Goal: Transaction & Acquisition: Purchase product/service

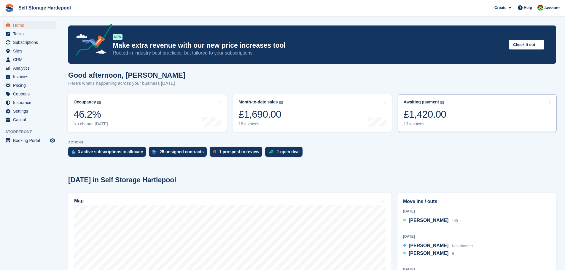
drag, startPoint x: 0, startPoint y: 0, endPoint x: 450, endPoint y: 120, distance: 465.8
click at [450, 120] on link "Awaiting payment The total outstanding balance on all open invoices. £1,420.00 …" at bounding box center [477, 113] width 159 height 38
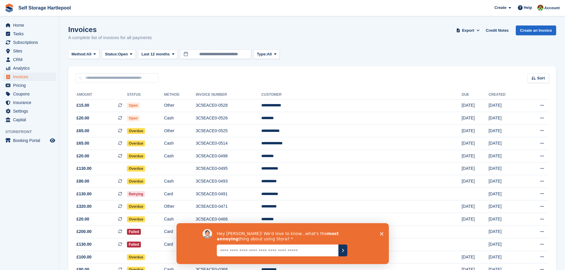
click at [381, 235] on icon "Close survey" at bounding box center [382, 234] width 4 height 4
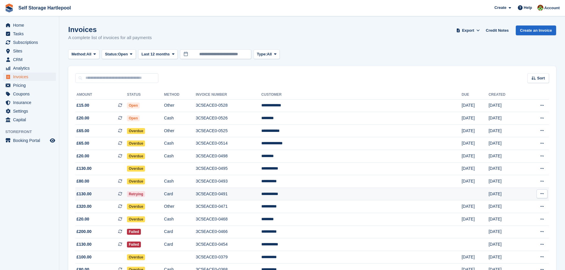
click at [122, 194] on icon at bounding box center [120, 194] width 4 height 4
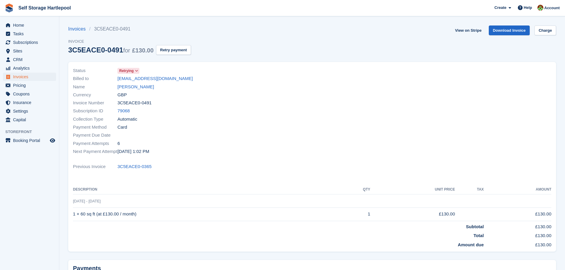
click at [164, 58] on div "Status Retrying Billed to zoe.a@webuyvintage.co.uk Name Zoe Ashmore Currency GB…" at bounding box center [312, 158] width 495 height 201
click at [163, 52] on button "Retry payment" at bounding box center [173, 50] width 35 height 10
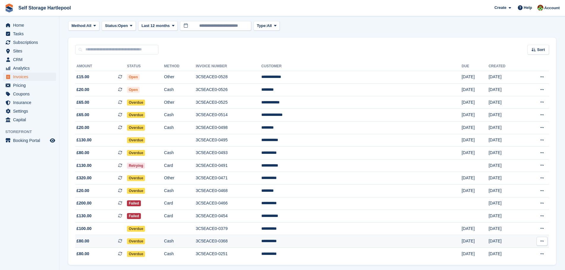
scroll to position [19, 0]
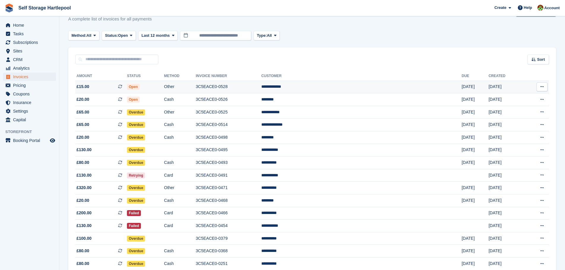
click at [196, 91] on td "Other" at bounding box center [180, 87] width 32 height 13
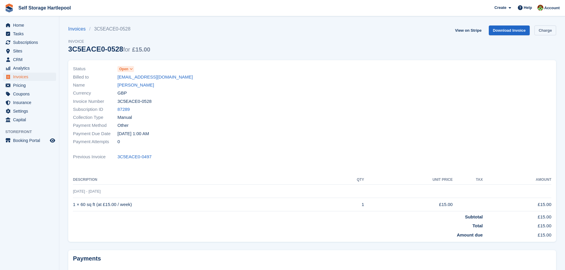
click at [544, 32] on link "Charge" at bounding box center [545, 31] width 22 height 10
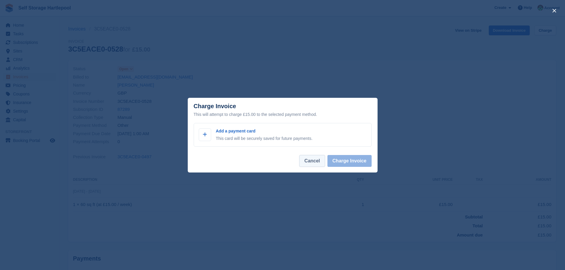
click at [321, 163] on button "Cancel" at bounding box center [312, 161] width 26 height 12
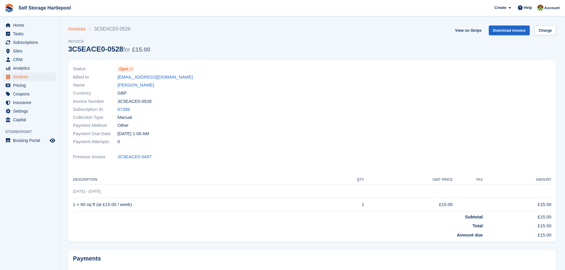
click at [83, 28] on link "Invoices" at bounding box center [78, 29] width 21 height 7
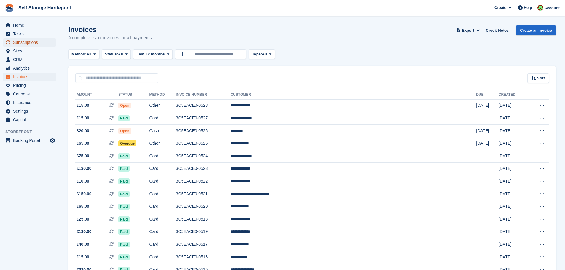
click at [27, 44] on span "Subscriptions" at bounding box center [31, 42] width 36 height 8
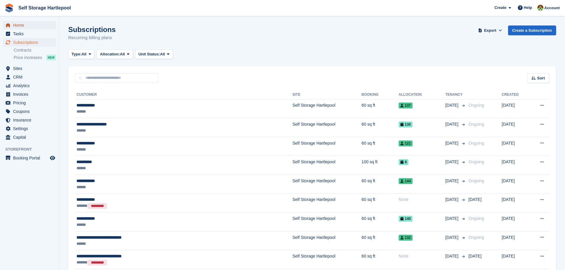
click at [16, 24] on span "Home" at bounding box center [31, 25] width 36 height 8
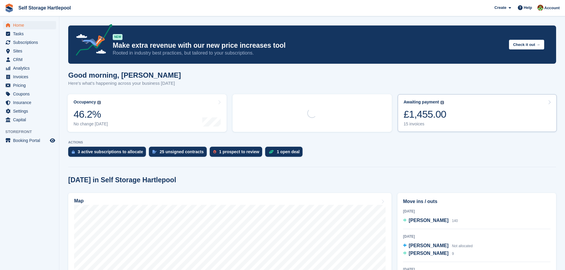
click at [439, 111] on div "£1,455.00" at bounding box center [425, 114] width 43 height 12
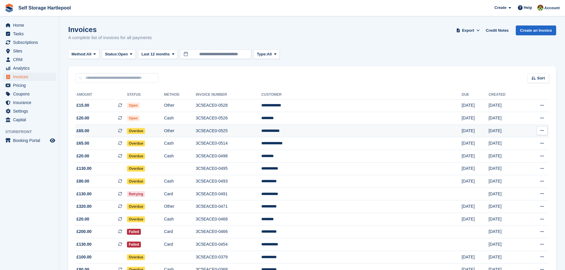
click at [261, 134] on td "3C5EACE0-0525" at bounding box center [229, 131] width 66 height 13
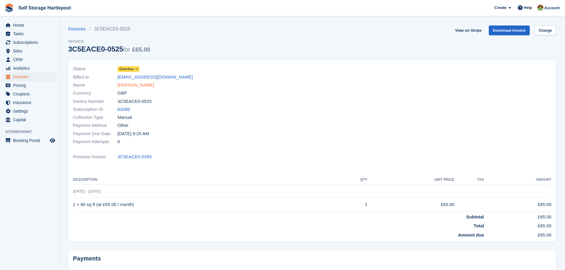
click at [131, 86] on link "Laura Mciver" at bounding box center [135, 85] width 36 height 7
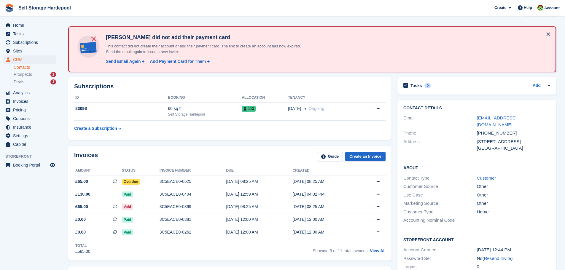
scroll to position [30, 0]
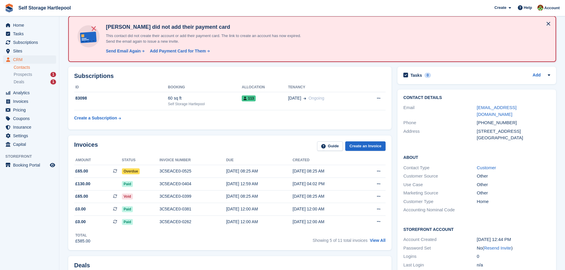
drag, startPoint x: 549, startPoint y: 108, endPoint x: 465, endPoint y: 111, distance: 83.7
click at [465, 111] on div "Email admin@limetechengineering.co.uk" at bounding box center [476, 111] width 147 height 15
copy div "admin@limetechengineering.co.uk"
drag, startPoint x: 513, startPoint y: 118, endPoint x: 476, endPoint y: 114, distance: 36.8
click at [476, 119] on div "Phone +447515286374" at bounding box center [476, 123] width 147 height 9
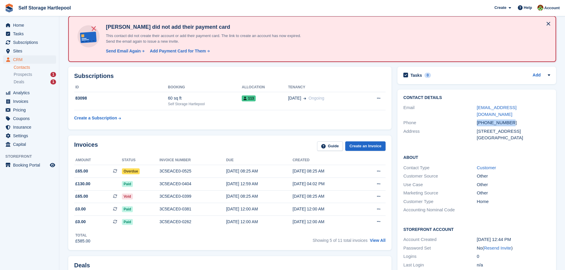
copy div "+447515286374"
click at [11, 25] on span "menu" at bounding box center [7, 25] width 7 height 7
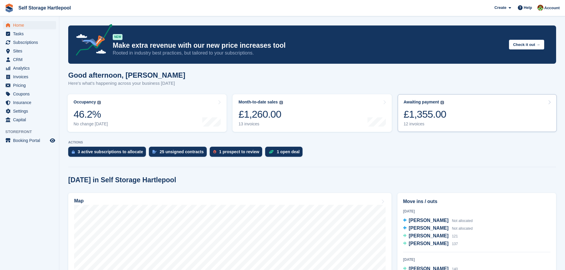
click at [420, 115] on div "£1,355.00" at bounding box center [425, 114] width 43 height 12
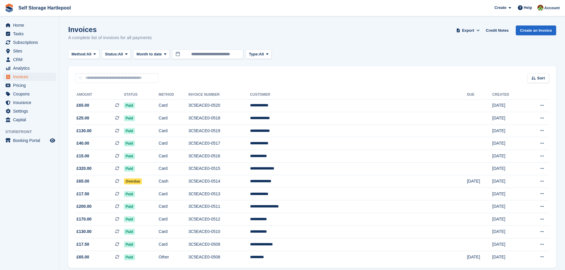
click at [20, 20] on div "Home Tasks Subscriptions Subscriptions Subscriptions Contracts Price increases …" at bounding box center [29, 72] width 59 height 106
click at [20, 21] on div "Home Tasks Subscriptions Subscriptions Subscriptions Contracts Price increases …" at bounding box center [29, 72] width 59 height 106
click at [27, 25] on span "Home" at bounding box center [31, 25] width 36 height 8
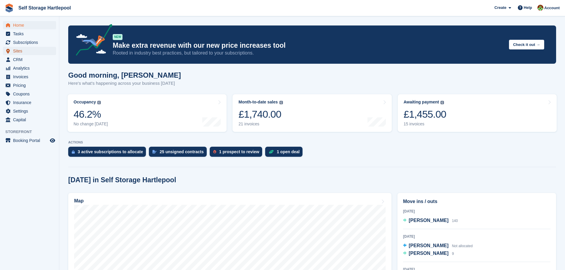
click at [22, 52] on span "Sites" at bounding box center [31, 51] width 36 height 8
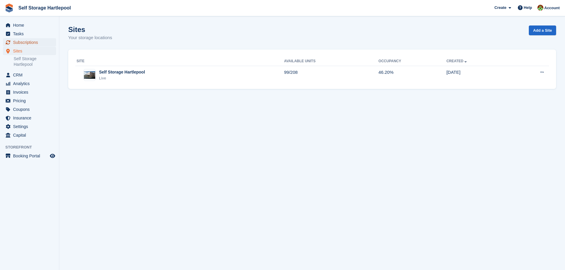
drag, startPoint x: 0, startPoint y: 0, endPoint x: 25, endPoint y: 43, distance: 49.9
click at [25, 43] on span "Subscriptions" at bounding box center [31, 42] width 36 height 8
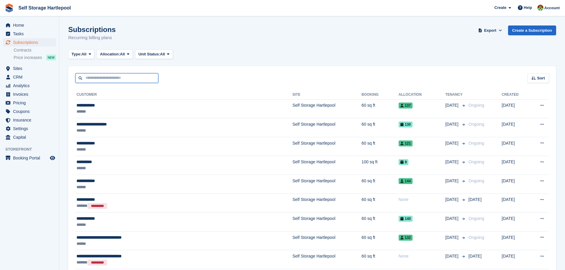
click at [96, 76] on input "text" at bounding box center [116, 78] width 83 height 10
type input "*********"
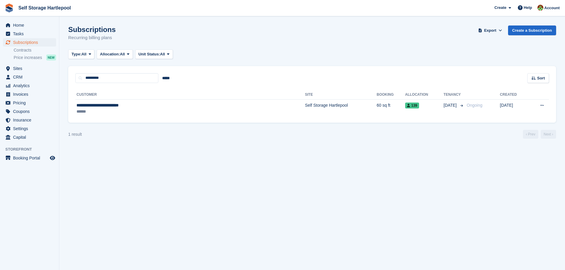
click at [101, 97] on th "Customer" at bounding box center [190, 94] width 230 height 9
click at [101, 102] on td "**********" at bounding box center [190, 108] width 230 height 19
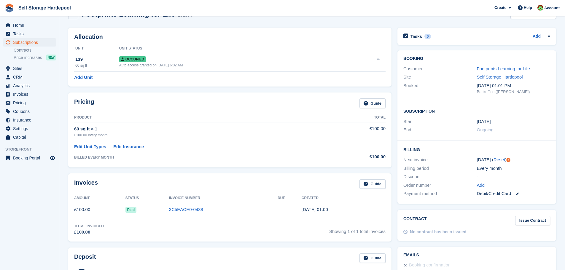
scroll to position [30, 0]
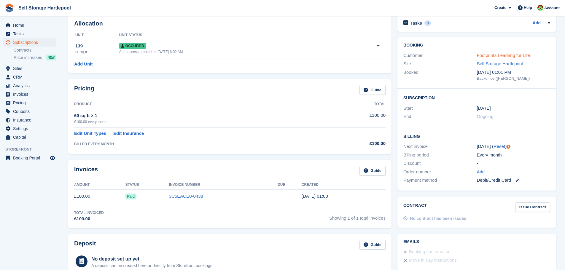
click at [489, 58] on link "Footprints Learning for Life" at bounding box center [503, 55] width 53 height 5
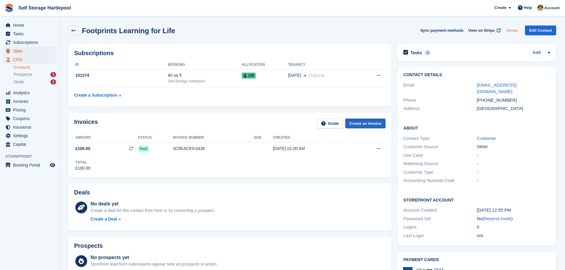
click at [21, 51] on span "Sites" at bounding box center [31, 51] width 36 height 8
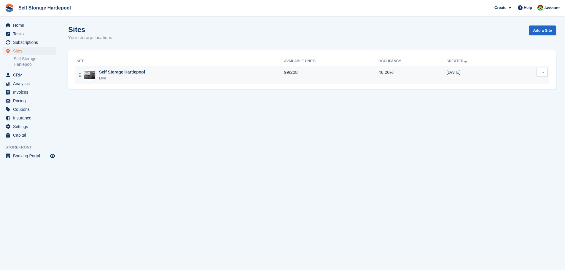
click at [108, 73] on div "Self Storage Hartlepool" at bounding box center [122, 72] width 46 height 6
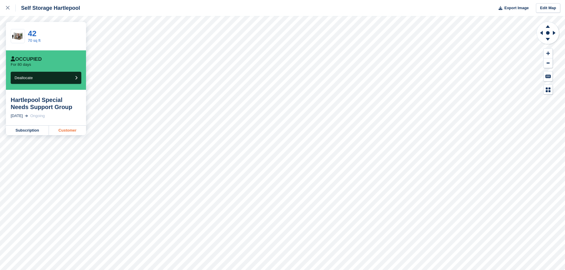
click at [65, 133] on link "Customer" at bounding box center [67, 130] width 37 height 9
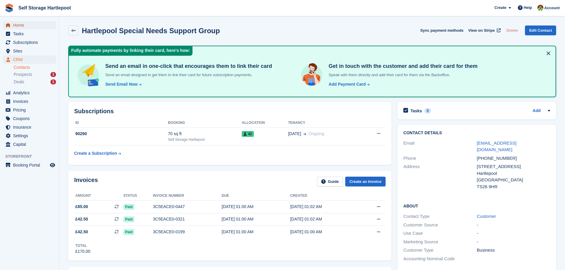
click at [35, 26] on span "Home" at bounding box center [31, 25] width 36 height 8
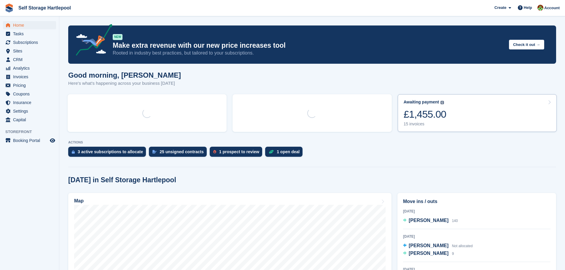
click at [458, 117] on link "Awaiting payment The total outstanding balance on all open invoices. £1,455.00 …" at bounding box center [477, 113] width 159 height 38
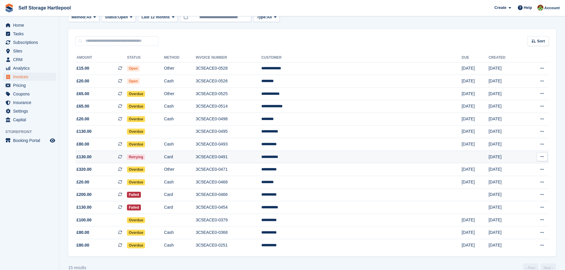
scroll to position [48, 0]
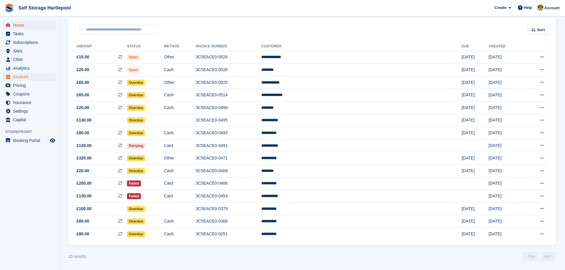
click at [23, 22] on span "Home" at bounding box center [31, 25] width 36 height 8
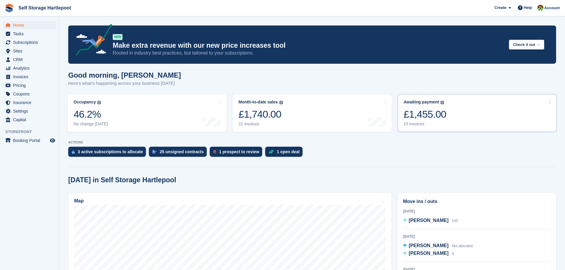
click at [456, 113] on link "Awaiting payment The total outstanding balance on all open invoices. The total …" at bounding box center [477, 113] width 159 height 38
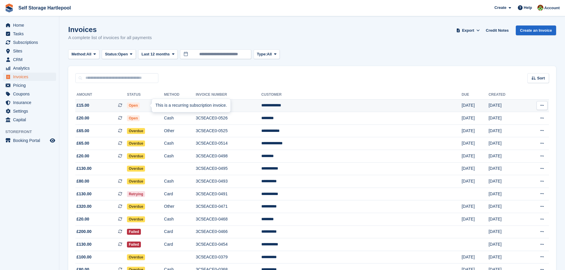
click at [122, 106] on icon at bounding box center [120, 105] width 4 height 4
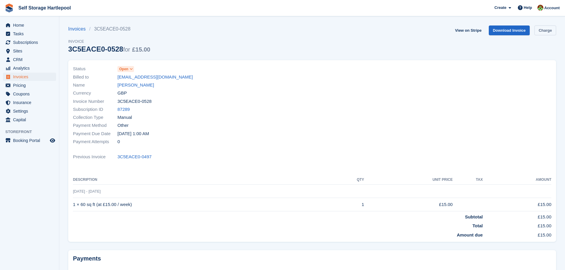
click at [547, 34] on link "Charge" at bounding box center [545, 31] width 22 height 10
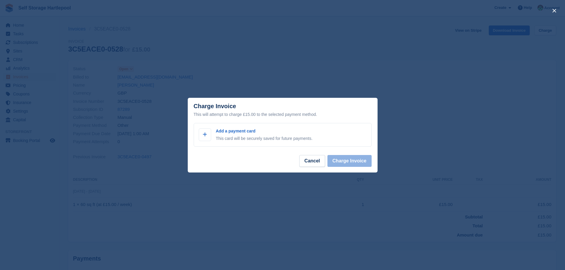
click at [189, 29] on div "close" at bounding box center [282, 135] width 565 height 270
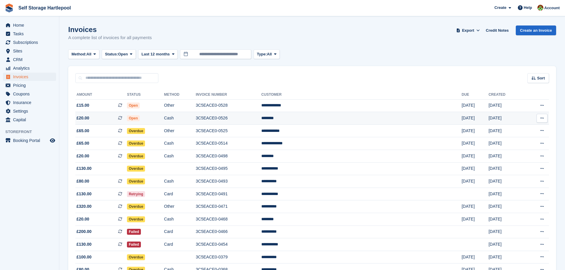
click at [114, 120] on span "£20.00 This is a recurring subscription invoice." at bounding box center [101, 118] width 52 height 6
click at [122, 129] on icon at bounding box center [120, 131] width 4 height 4
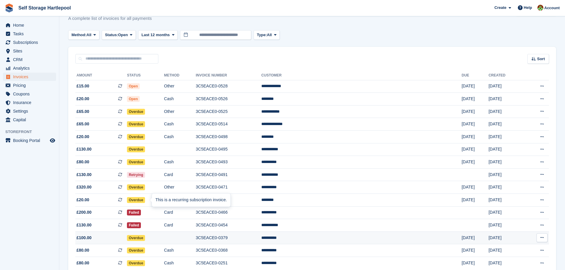
scroll to position [30, 0]
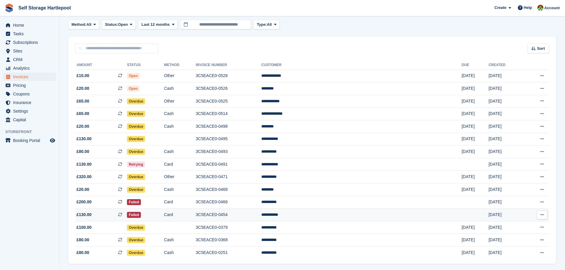
click at [122, 215] on icon at bounding box center [120, 215] width 4 height 4
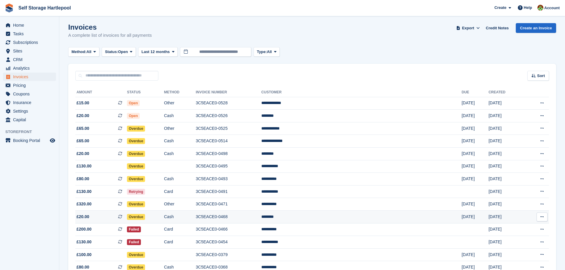
scroll to position [0, 0]
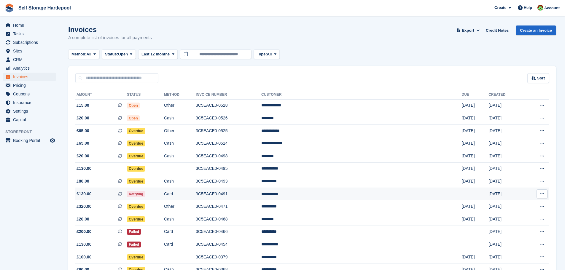
click at [122, 193] on icon at bounding box center [120, 194] width 4 height 4
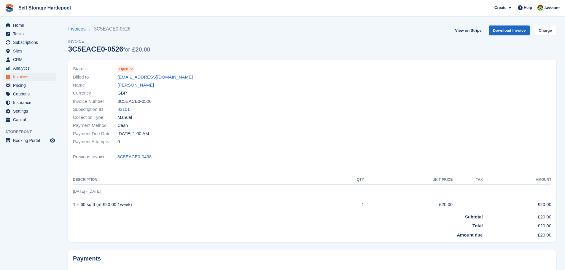
click at [547, 34] on link "Charge" at bounding box center [545, 31] width 22 height 10
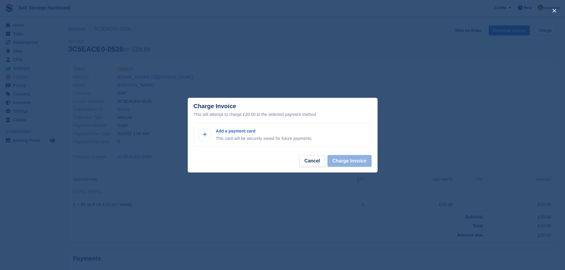
drag, startPoint x: 192, startPoint y: 53, endPoint x: 57, endPoint y: 22, distance: 138.5
click at [192, 53] on div "close" at bounding box center [282, 135] width 565 height 270
click at [322, 162] on button "Cancel" at bounding box center [312, 161] width 26 height 12
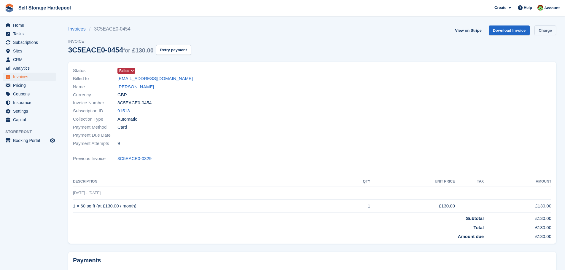
click at [545, 28] on link "Charge" at bounding box center [545, 31] width 22 height 10
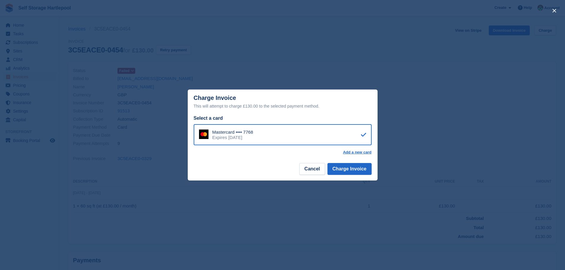
click at [249, 63] on div "close" at bounding box center [282, 135] width 565 height 270
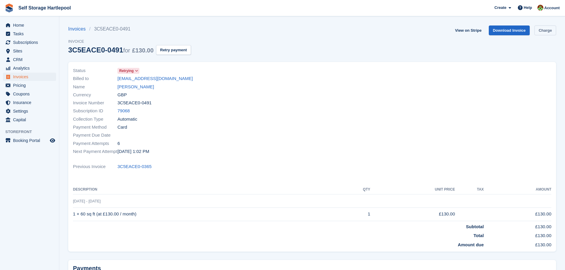
click at [547, 32] on link "Charge" at bounding box center [545, 31] width 22 height 10
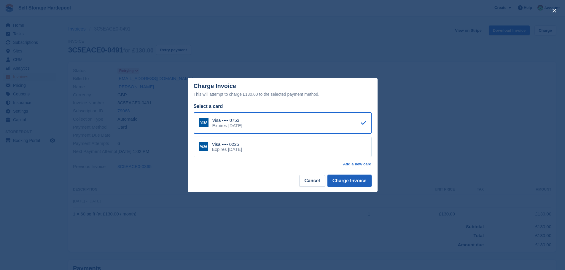
click at [354, 181] on button "Charge Invoice" at bounding box center [349, 181] width 44 height 12
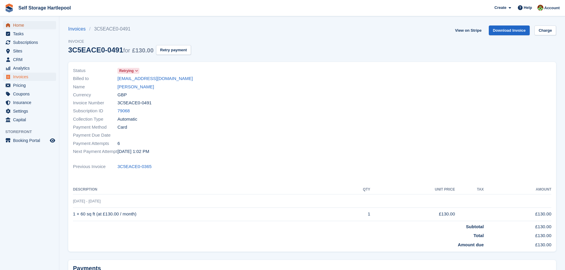
click at [20, 23] on span "Home" at bounding box center [31, 25] width 36 height 8
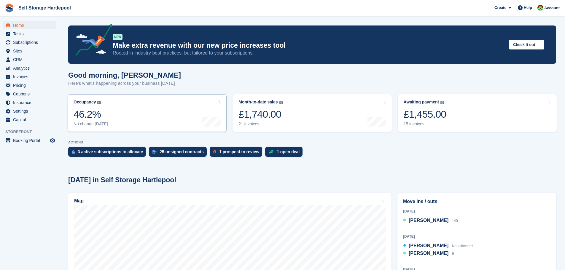
scroll to position [30, 0]
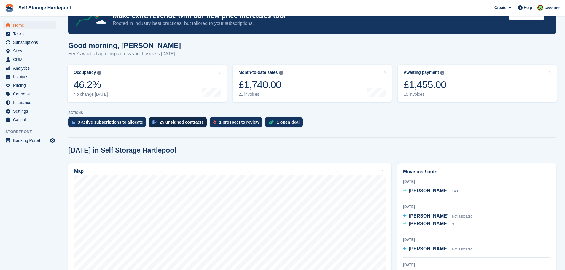
click at [170, 124] on div "25 unsigned contracts" at bounding box center [182, 122] width 44 height 5
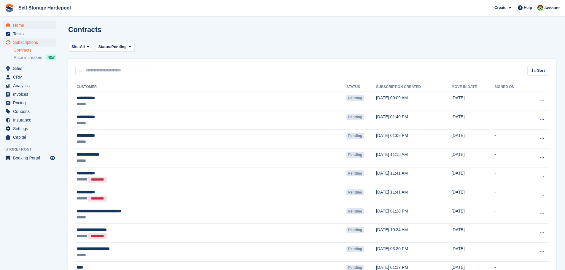
click at [27, 22] on div "Home Tasks Subscriptions Subscriptions Subscriptions Contracts Price increases …" at bounding box center [29, 80] width 59 height 123
click at [27, 22] on span "Home" at bounding box center [31, 25] width 36 height 8
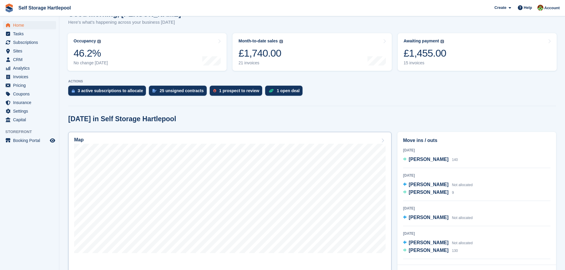
scroll to position [101, 0]
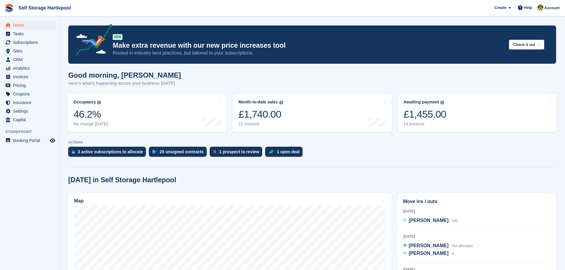
scroll to position [101, 0]
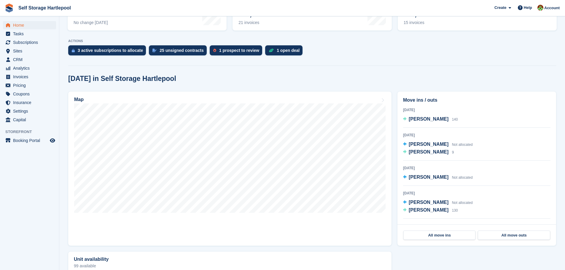
click at [379, 65] on div at bounding box center [312, 64] width 488 height 3
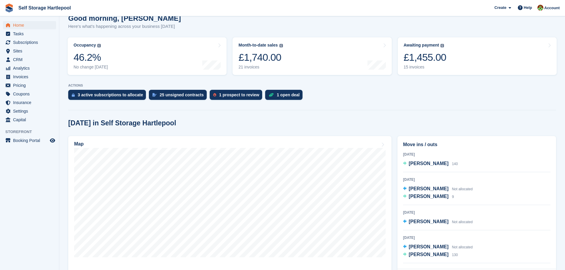
scroll to position [0, 0]
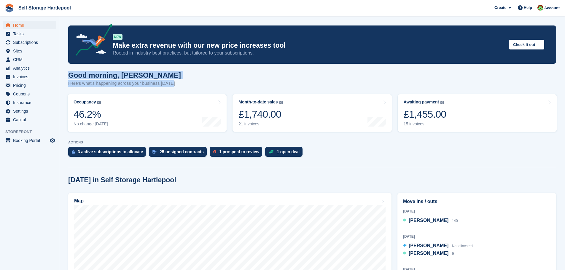
drag, startPoint x: 69, startPoint y: 75, endPoint x: 175, endPoint y: 85, distance: 106.6
click at [175, 85] on div "Good morning, [PERSON_NAME] Here's what's happening across your business [DATE]" at bounding box center [312, 82] width 488 height 23
click at [172, 84] on div "Good morning, [PERSON_NAME] Here's what's happening across your business [DATE]" at bounding box center [312, 82] width 488 height 23
drag, startPoint x: 171, startPoint y: 83, endPoint x: 66, endPoint y: 77, distance: 105.4
click at [66, 77] on section "NEW Make extra revenue with our new price increases tool Rooted in industry bes…" at bounding box center [312, 245] width 506 height 490
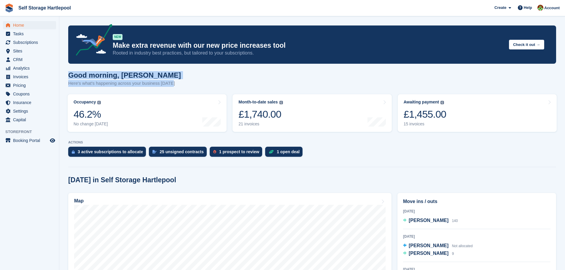
click at [72, 77] on h1 "Good morning, [PERSON_NAME]" at bounding box center [124, 75] width 113 height 8
click at [69, 74] on h1 "Good morning, [PERSON_NAME]" at bounding box center [124, 75] width 113 height 8
drag, startPoint x: 69, startPoint y: 74, endPoint x: 171, endPoint y: 83, distance: 103.0
click at [171, 83] on div "Good morning, [PERSON_NAME] Here's what's happening across your business [DATE]" at bounding box center [312, 82] width 488 height 23
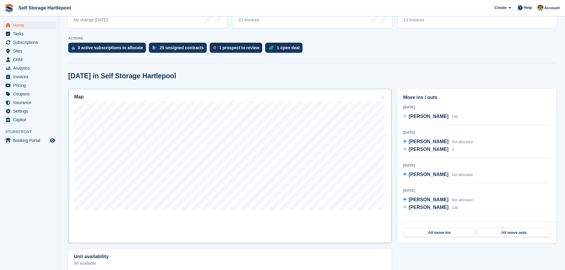
scroll to position [119, 0]
